Goal: Browse casually: Explore the website without a specific task or goal

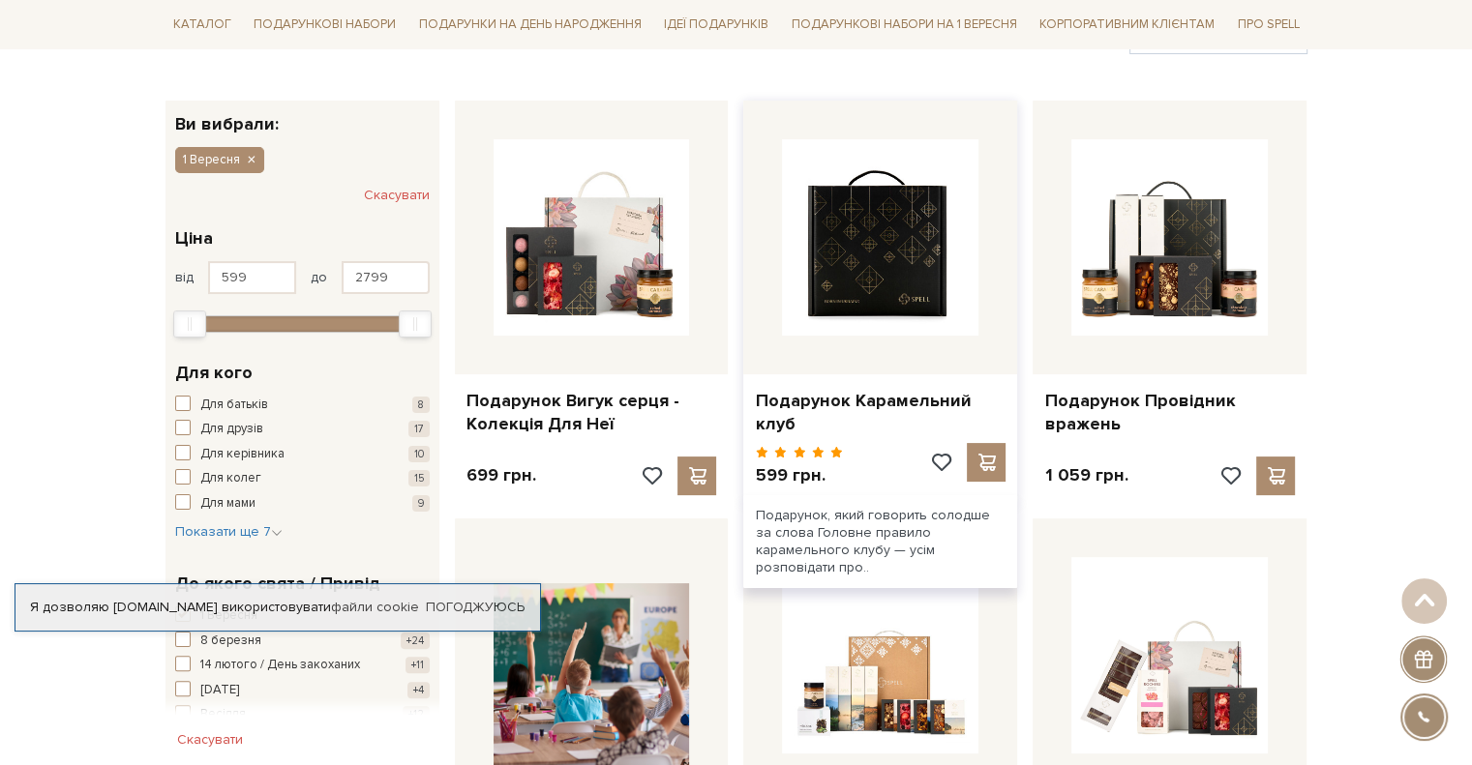
scroll to position [387, 0]
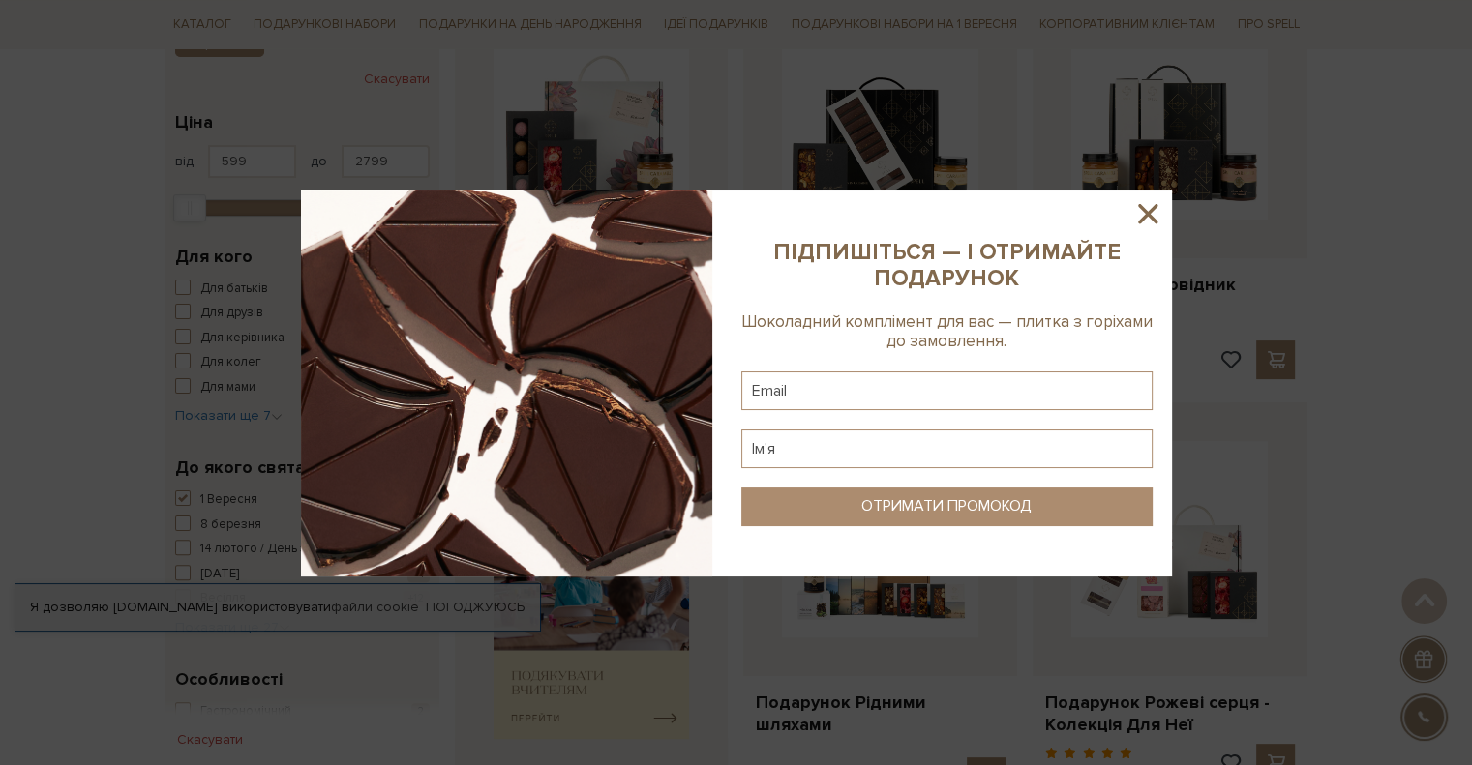
click at [1147, 218] on icon at bounding box center [1147, 213] width 33 height 33
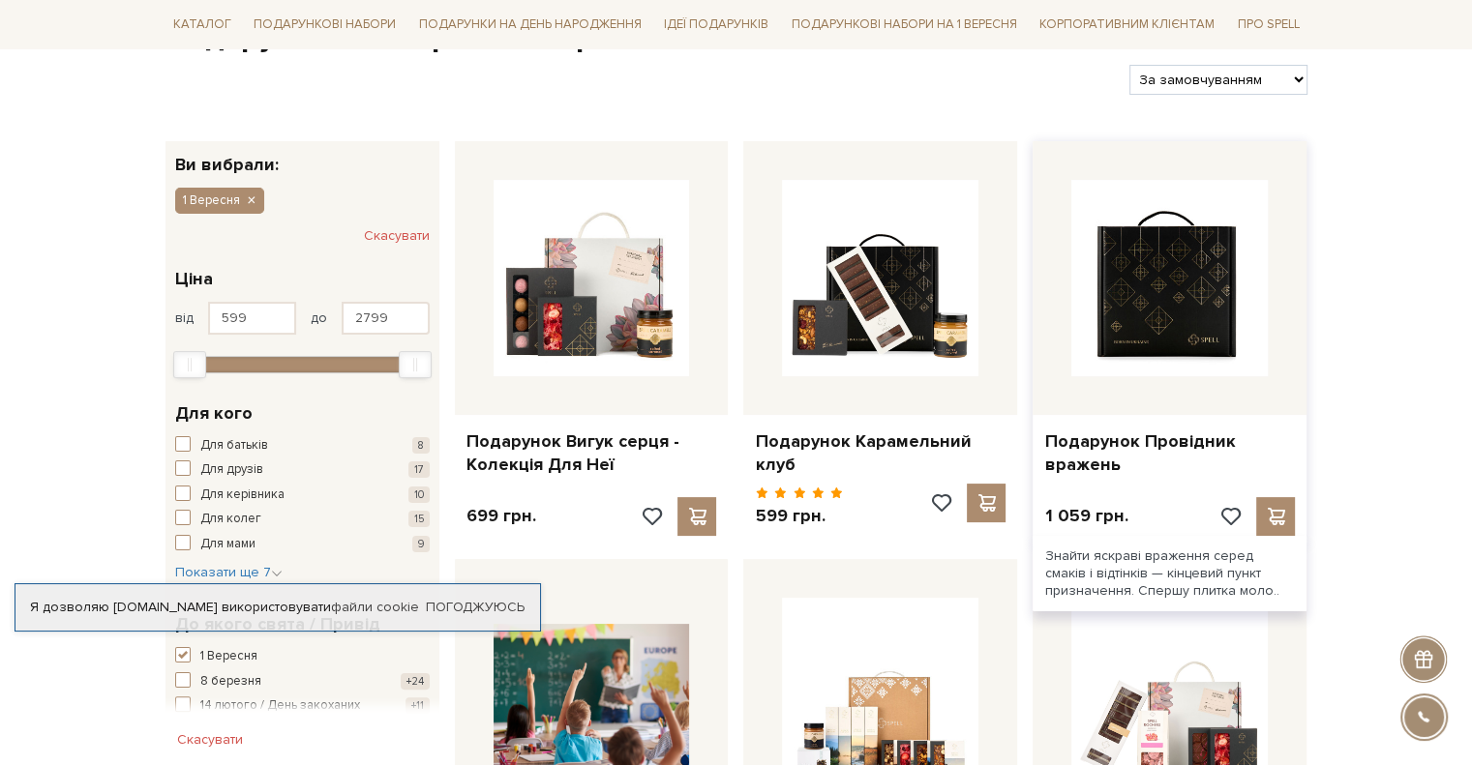
scroll to position [290, 0]
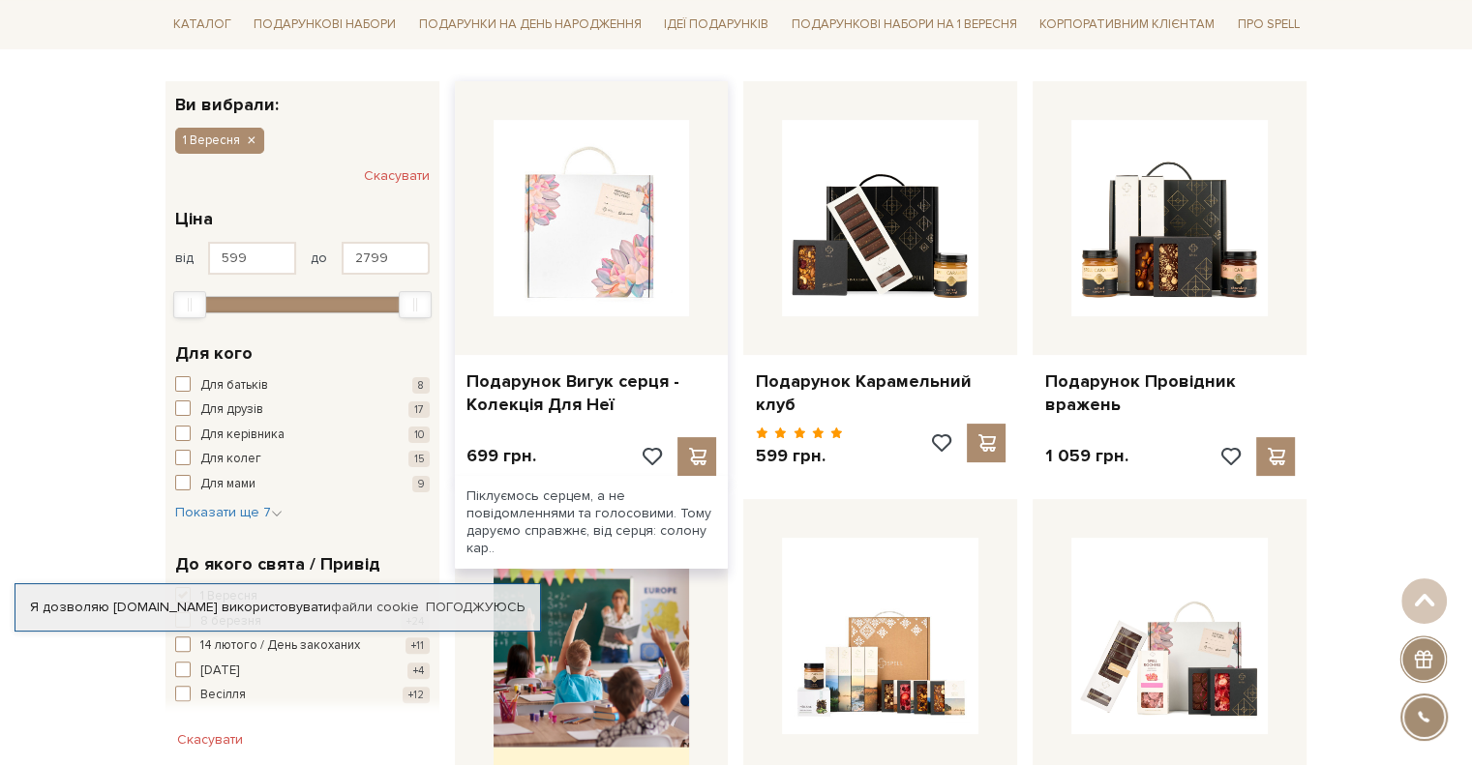
click at [618, 197] on img at bounding box center [592, 218] width 196 height 196
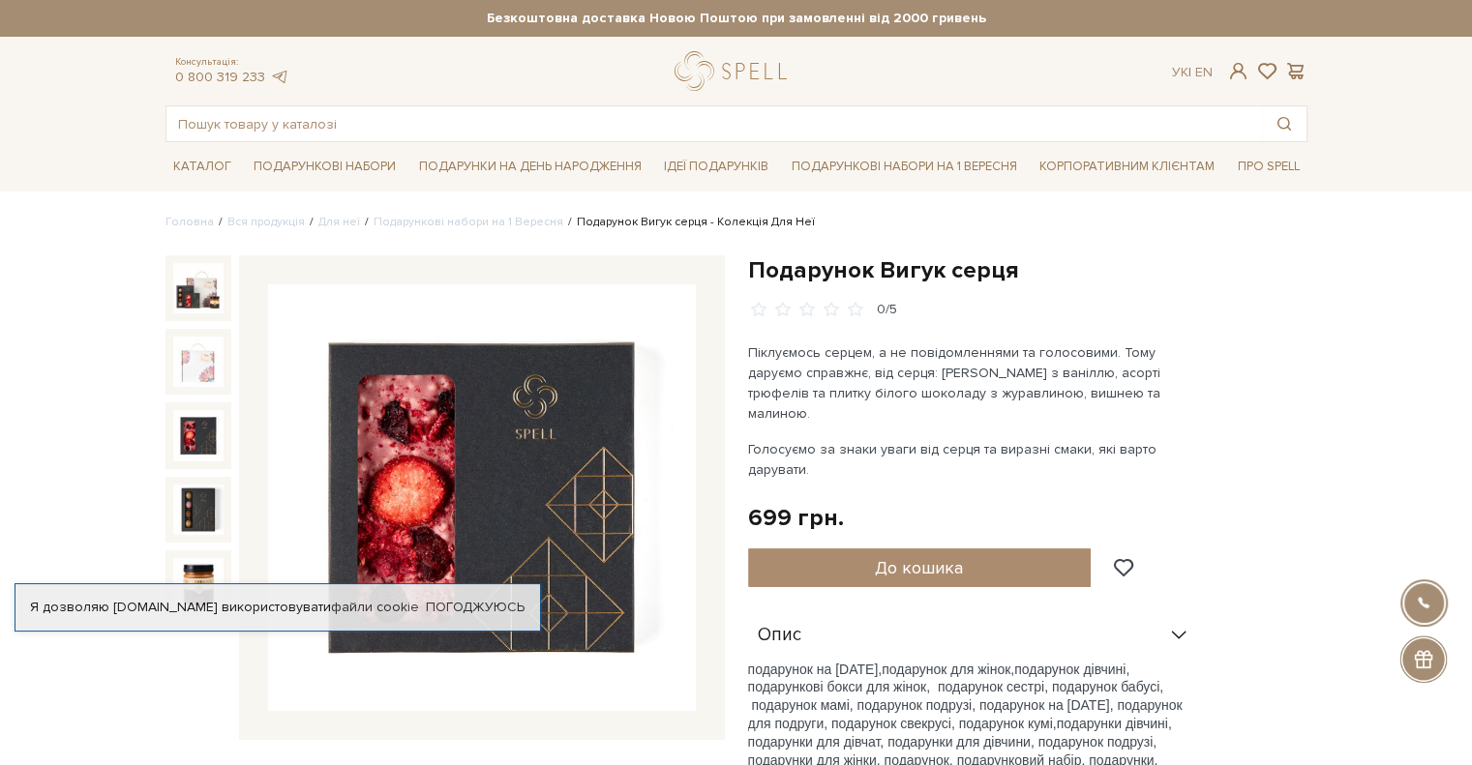
click at [209, 429] on img at bounding box center [198, 435] width 50 height 50
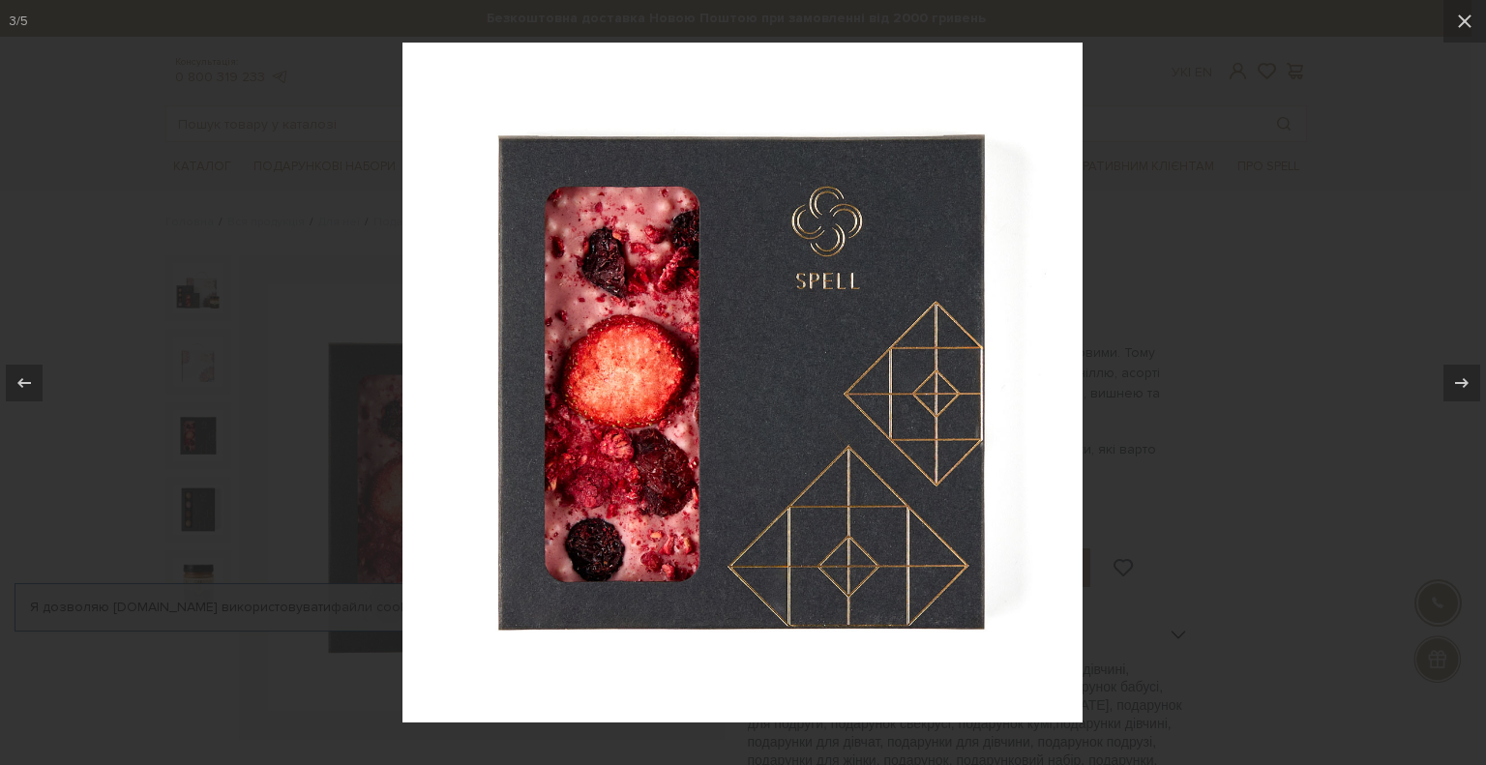
click at [198, 496] on div at bounding box center [743, 382] width 1486 height 765
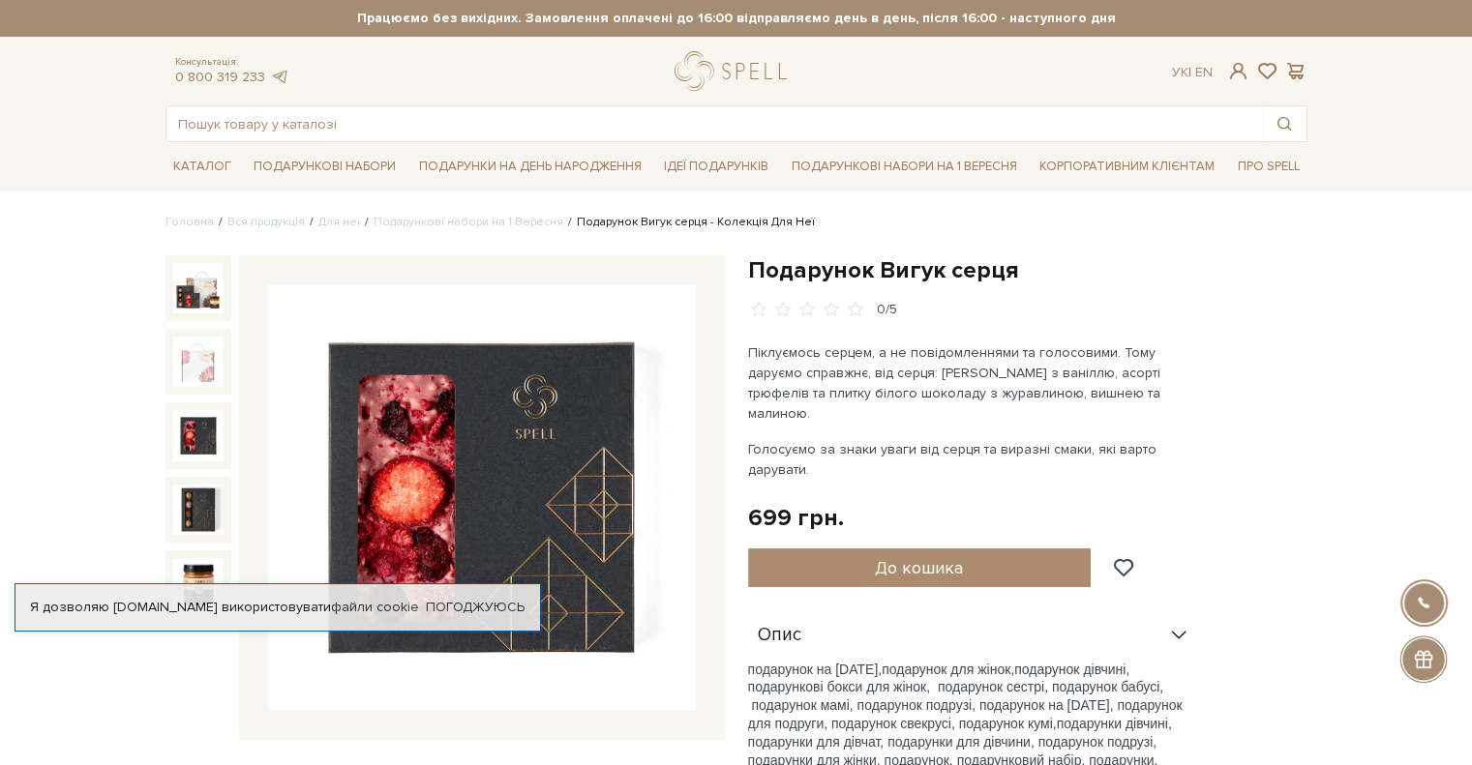
click at [204, 440] on img at bounding box center [198, 435] width 50 height 50
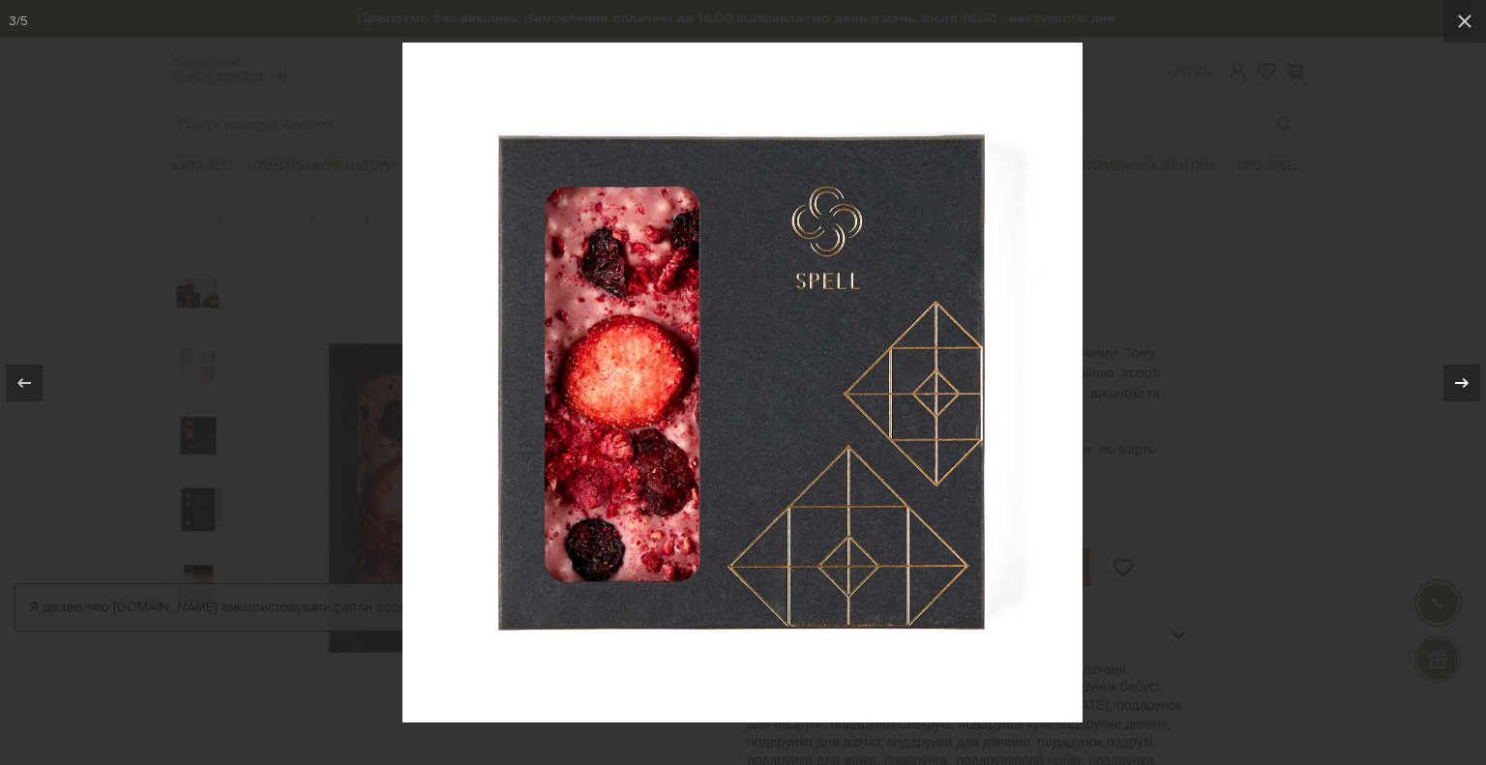
click at [1471, 378] on div at bounding box center [1462, 383] width 37 height 37
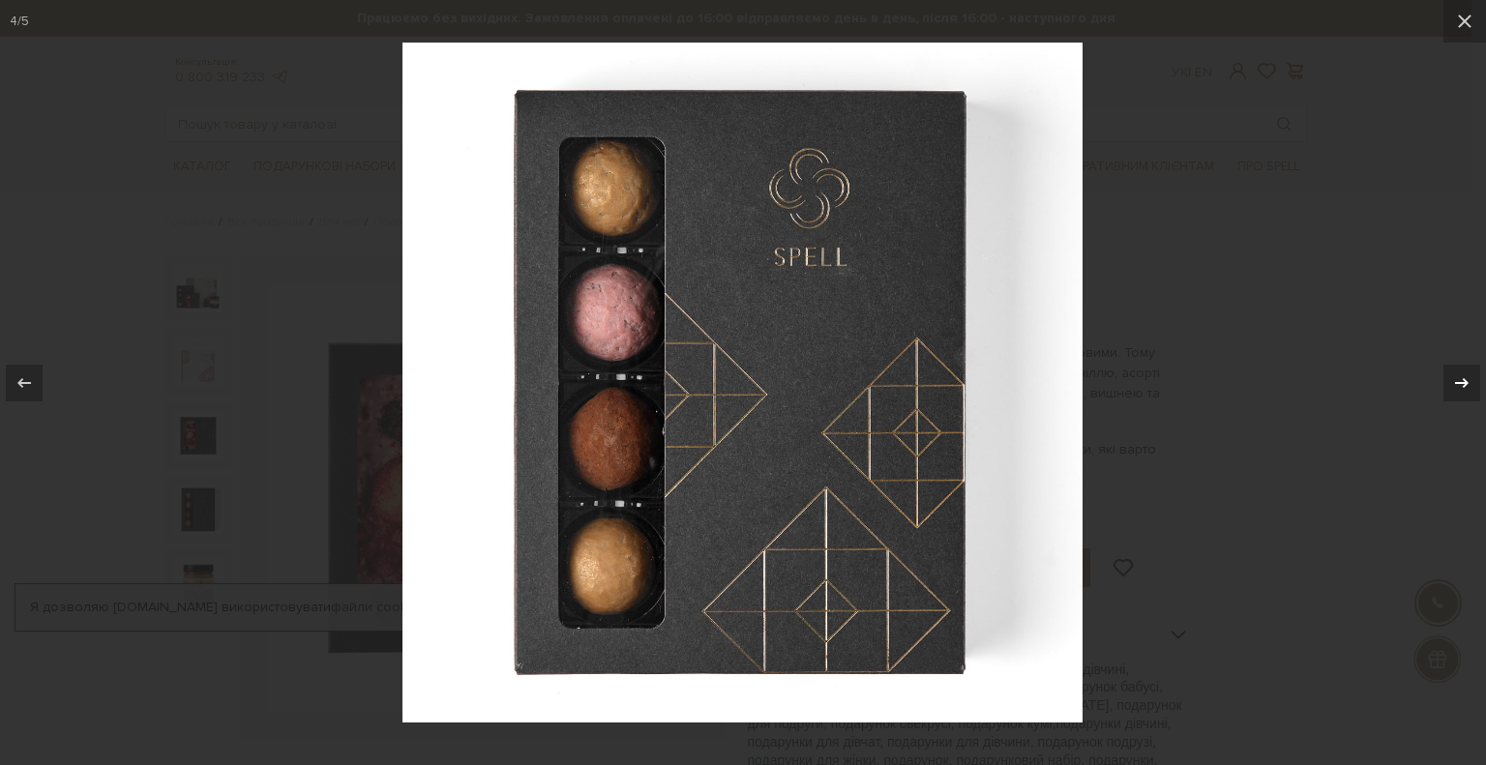
click at [1455, 383] on icon at bounding box center [1462, 383] width 23 height 23
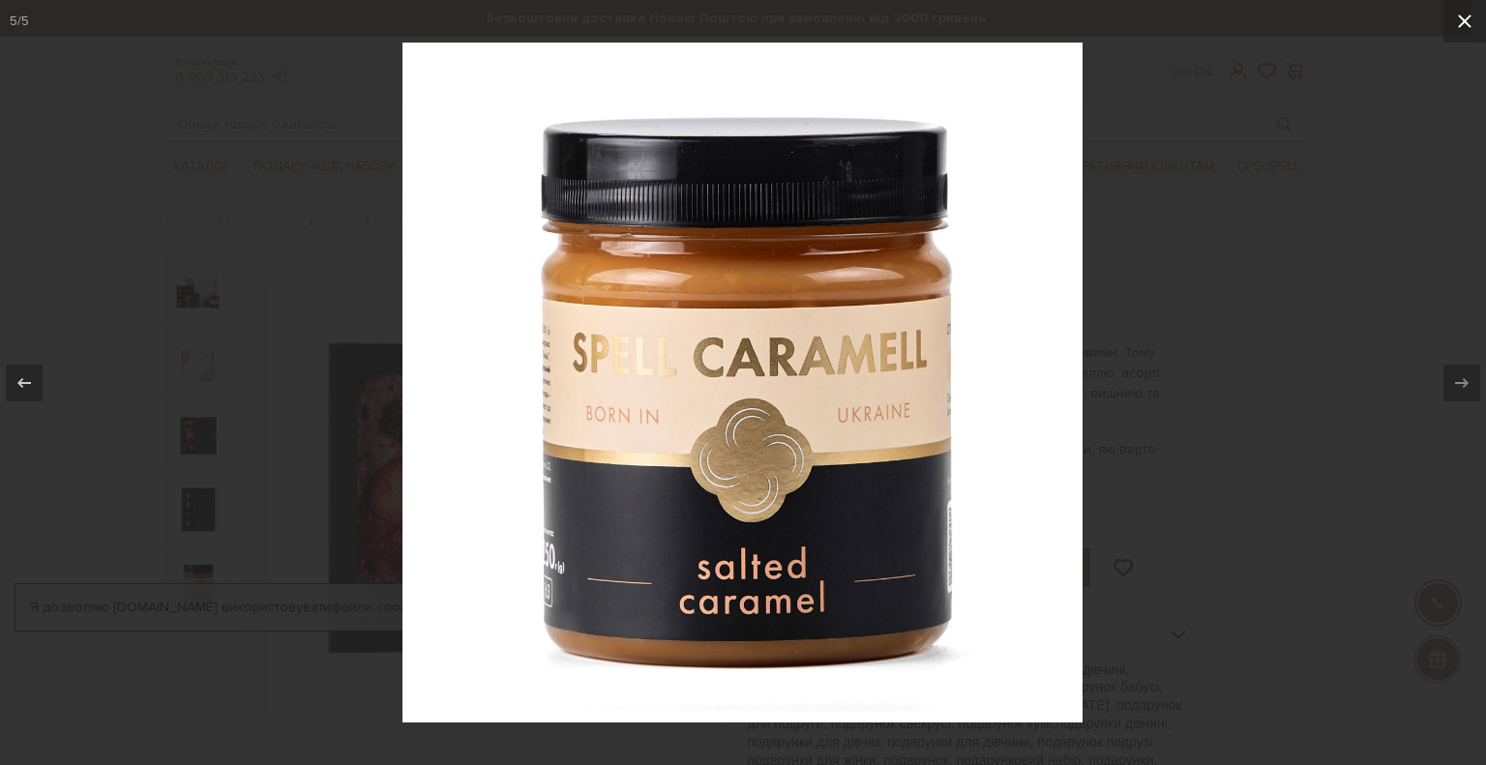
click at [1458, 20] on icon at bounding box center [1464, 21] width 23 height 23
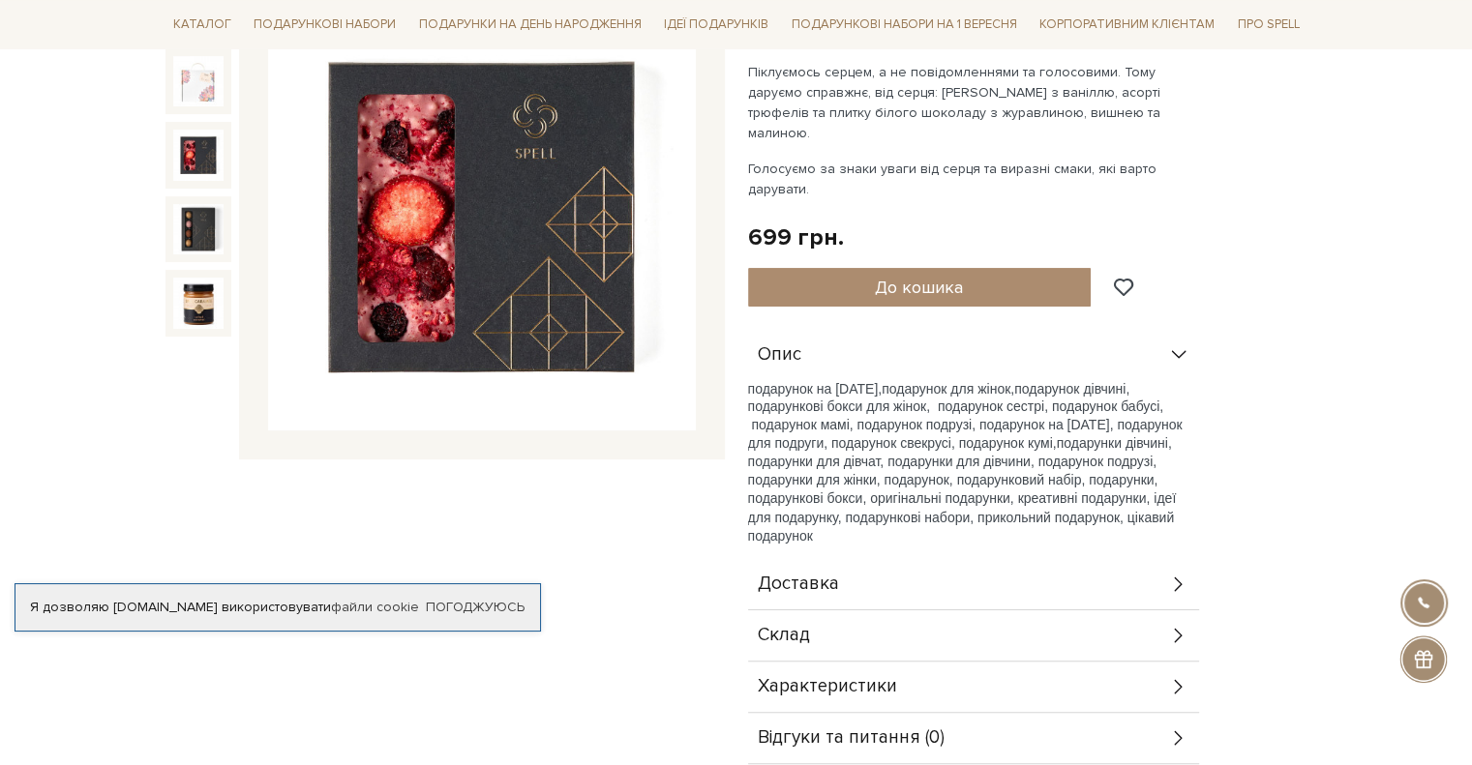
scroll to position [387, 0]
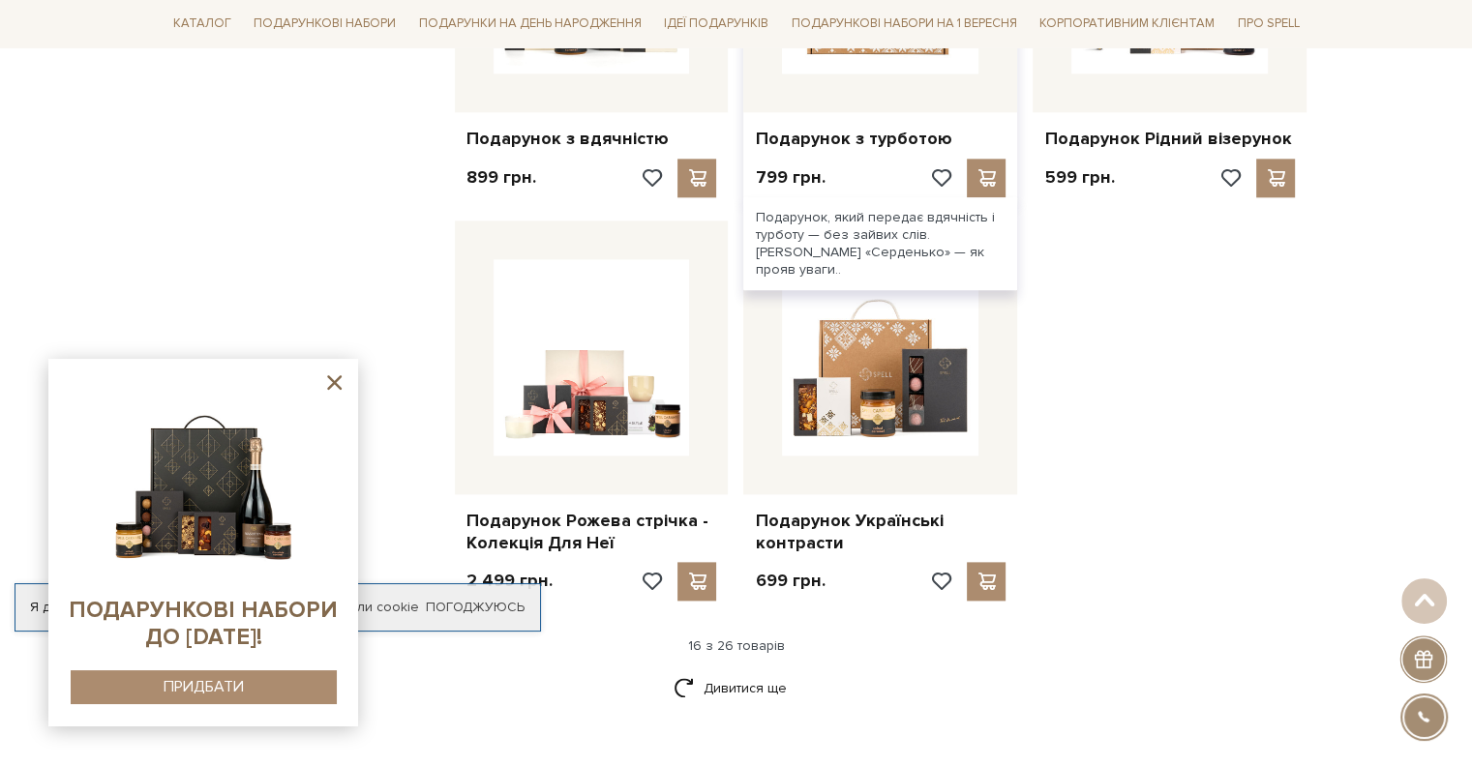
scroll to position [2322, 0]
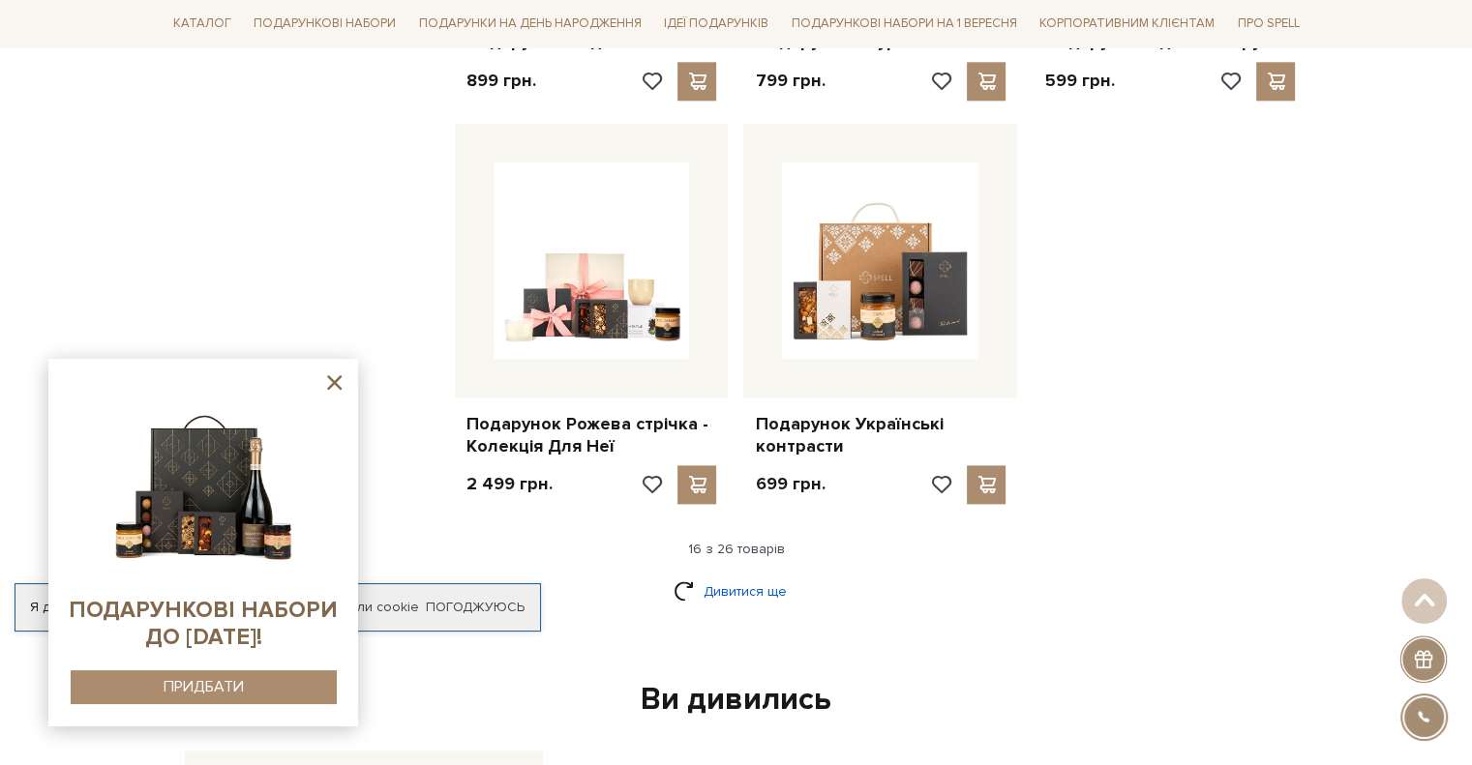
click at [743, 578] on link "Дивитися ще" at bounding box center [737, 592] width 126 height 34
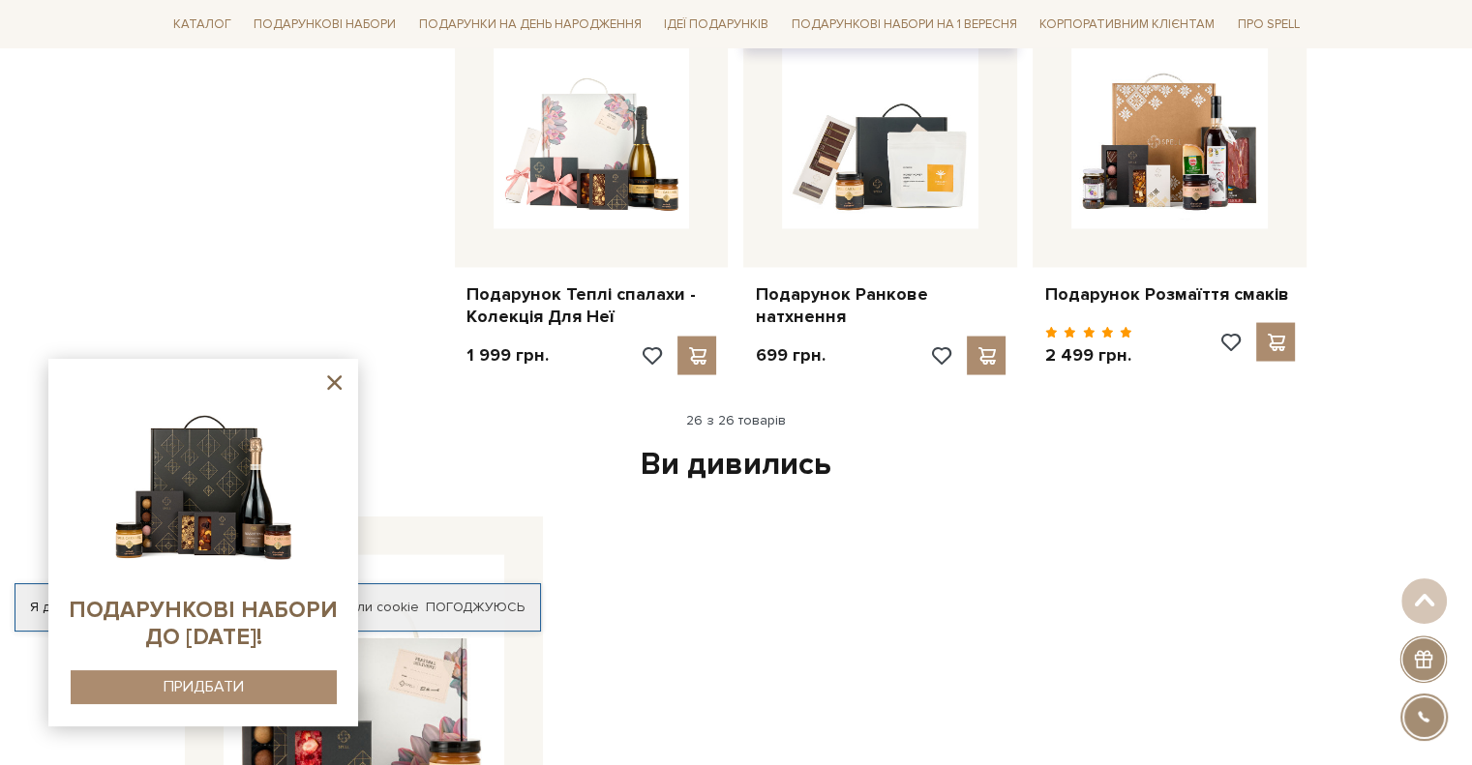
scroll to position [3774, 0]
